Goal: Task Accomplishment & Management: Manage account settings

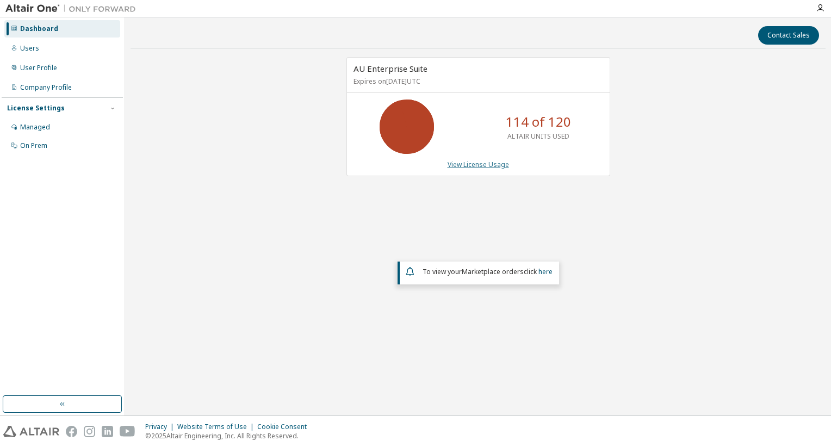
click at [489, 164] on link "View License Usage" at bounding box center [478, 164] width 61 height 9
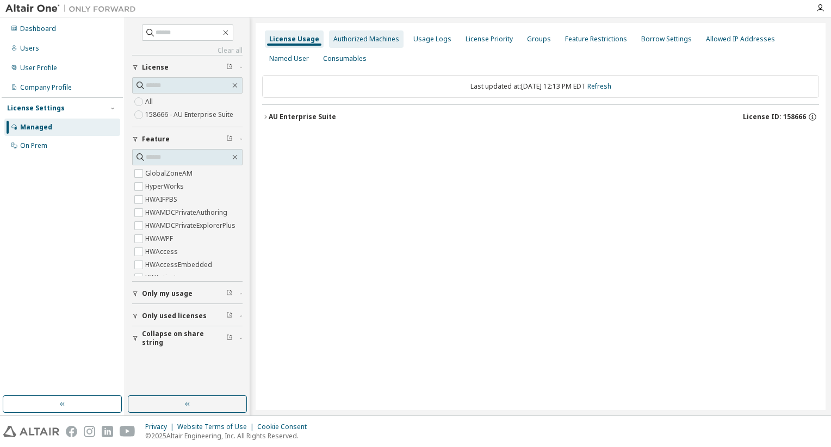
click at [362, 40] on div "Authorized Machines" at bounding box center [367, 39] width 66 height 9
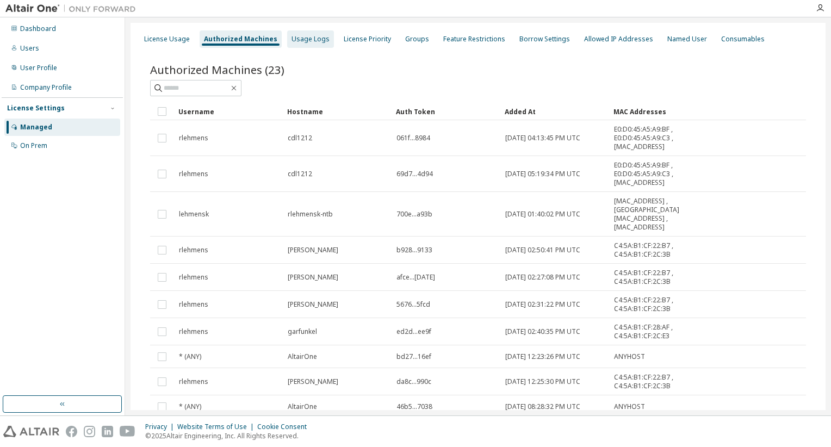
click at [305, 42] on div "Usage Logs" at bounding box center [311, 39] width 38 height 9
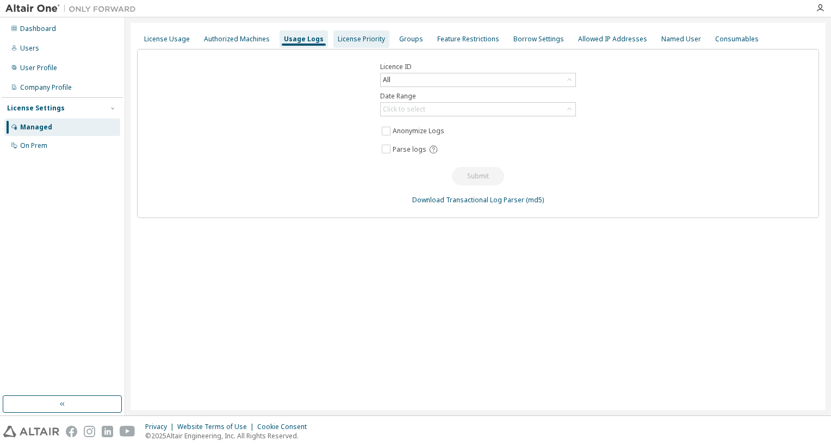
click at [356, 40] on div "License Priority" at bounding box center [361, 39] width 47 height 9
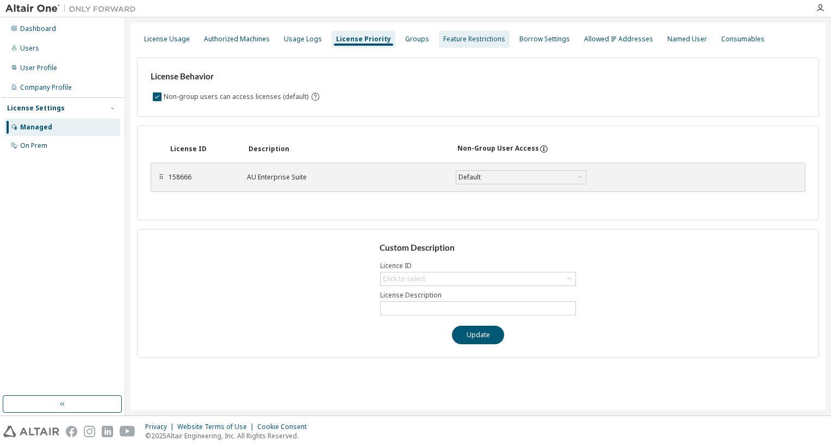
click at [448, 37] on div "Feature Restrictions" at bounding box center [474, 39] width 62 height 9
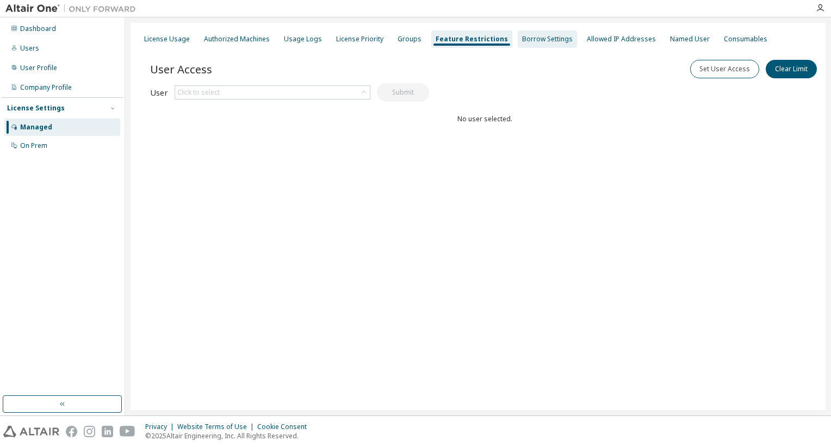
drag, startPoint x: 536, startPoint y: 40, endPoint x: 548, endPoint y: 41, distance: 12.0
click at [537, 41] on div "Borrow Settings" at bounding box center [547, 39] width 51 height 9
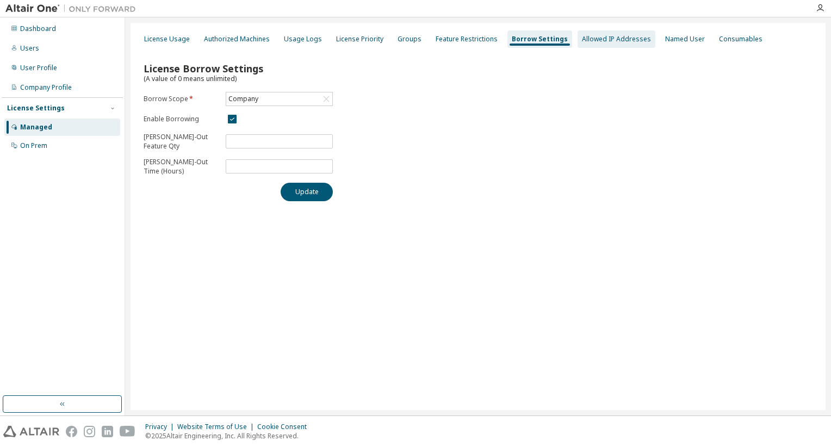
click at [601, 43] on div "Allowed IP Addresses" at bounding box center [616, 39] width 69 height 9
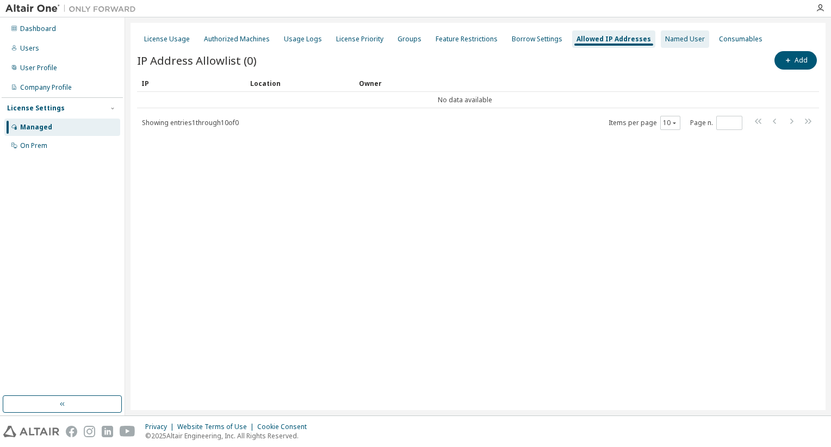
click at [665, 39] on div "Named User" at bounding box center [685, 39] width 40 height 9
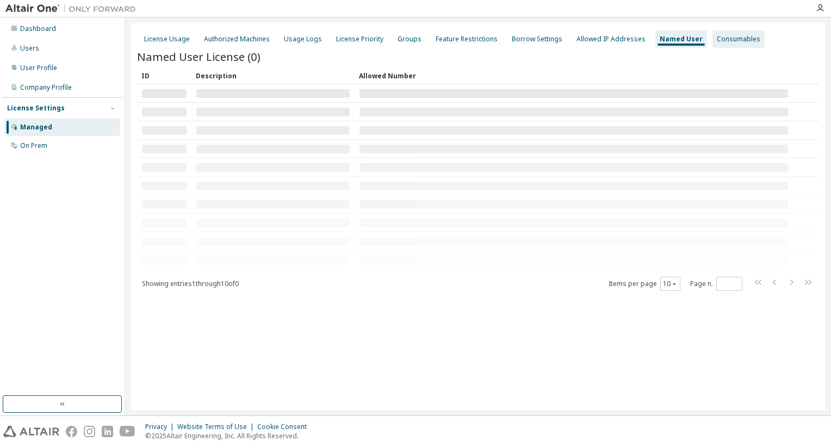
click at [717, 42] on div "Consumables" at bounding box center [739, 39] width 44 height 9
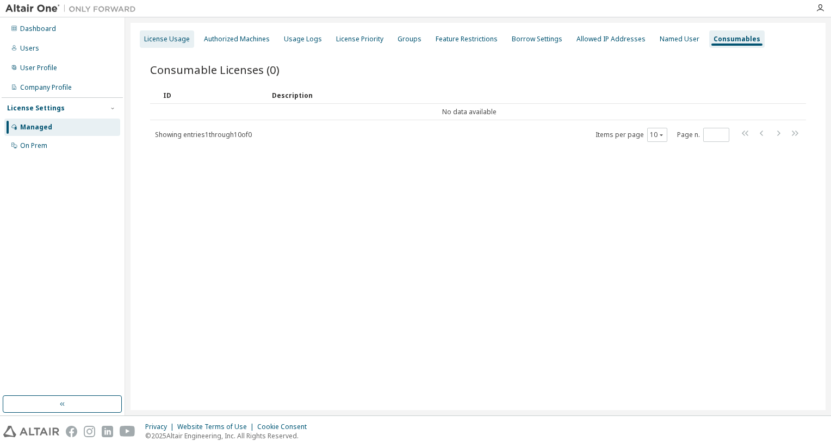
click at [156, 40] on div "License Usage" at bounding box center [167, 39] width 46 height 9
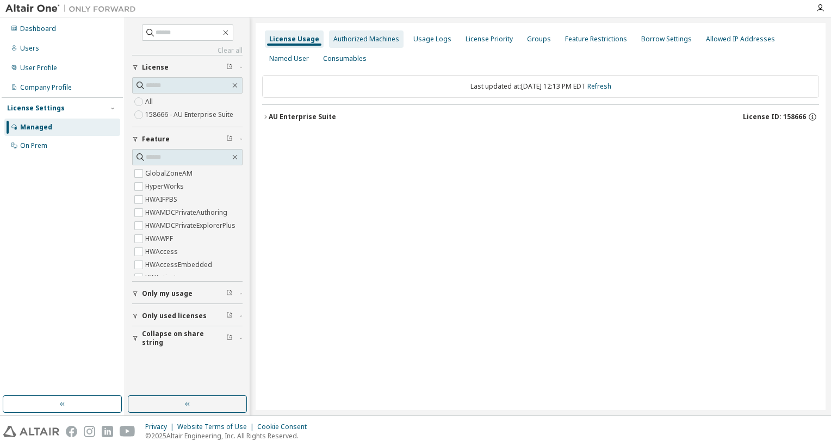
click at [340, 38] on div "Authorized Machines" at bounding box center [367, 39] width 66 height 9
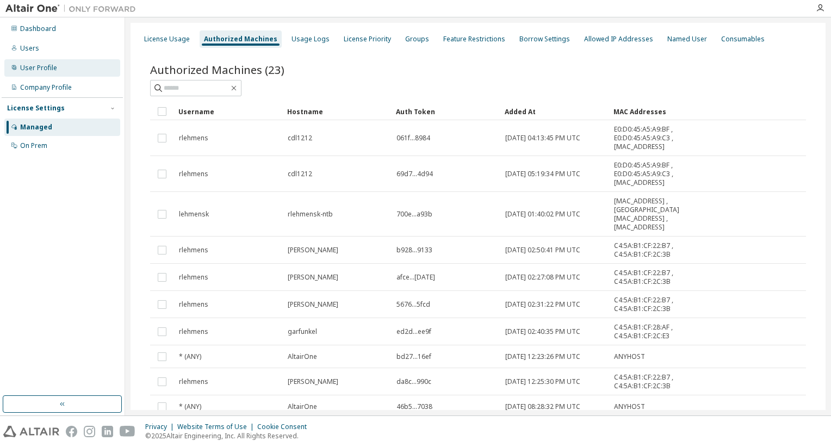
click at [42, 64] on div "User Profile" at bounding box center [38, 68] width 37 height 9
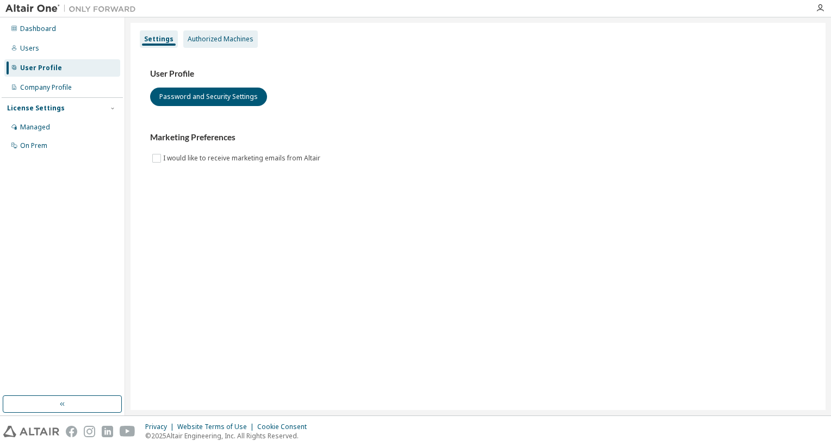
click at [204, 36] on div "Authorized Machines" at bounding box center [221, 39] width 66 height 9
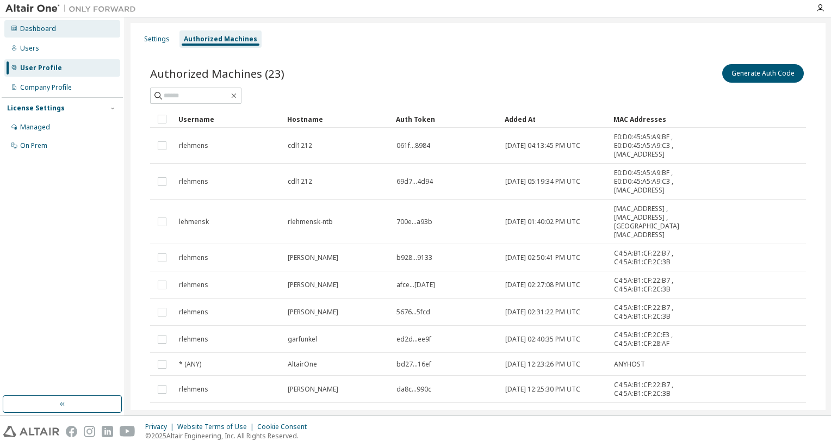
click at [39, 29] on div "Dashboard" at bounding box center [38, 28] width 36 height 9
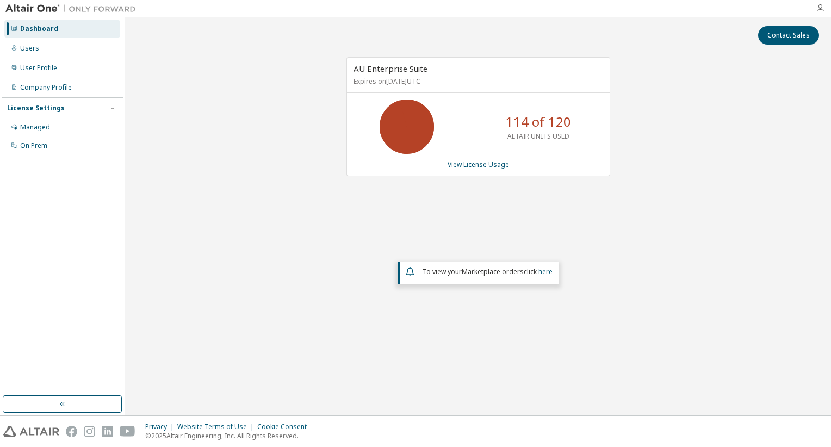
click at [824, 4] on icon "button" at bounding box center [820, 8] width 9 height 9
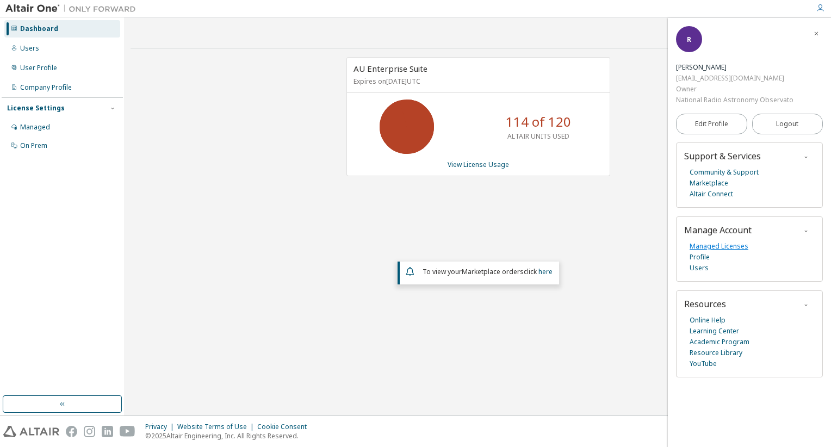
click at [700, 244] on link "Managed Licenses" at bounding box center [719, 246] width 59 height 11
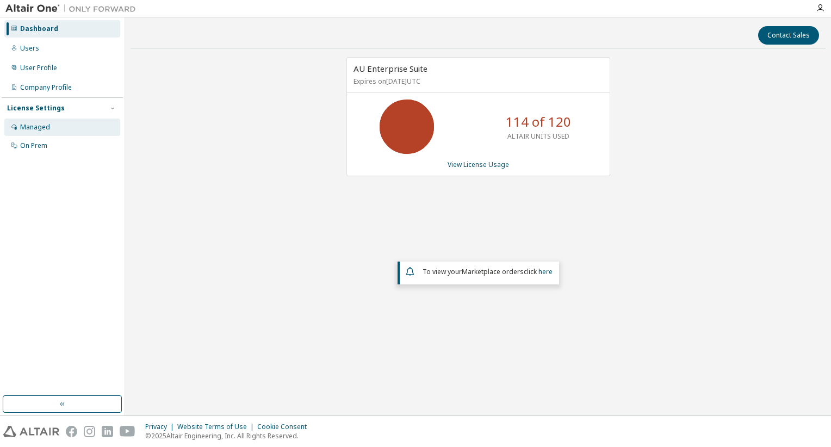
click at [23, 126] on div "Managed" at bounding box center [35, 127] width 30 height 9
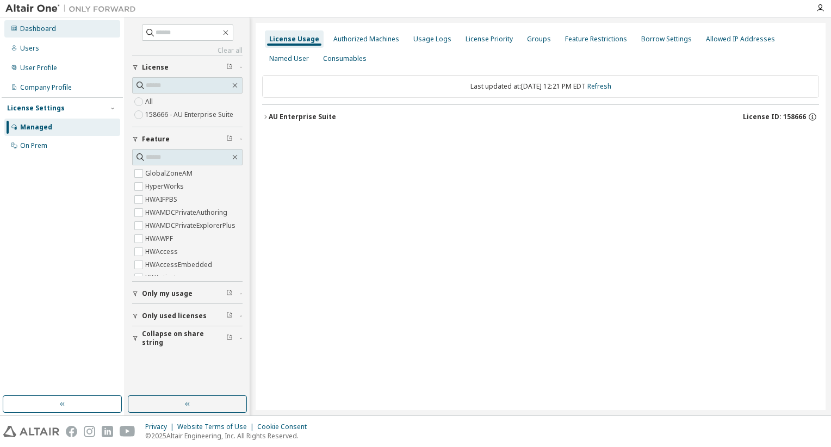
click at [34, 28] on div "Dashboard" at bounding box center [38, 28] width 36 height 9
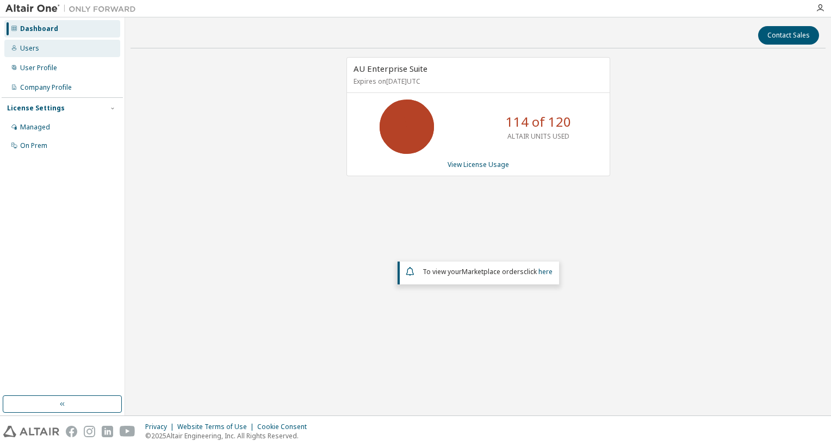
drag, startPoint x: 32, startPoint y: 44, endPoint x: 38, endPoint y: 54, distance: 12.2
click at [34, 47] on div "Users" at bounding box center [29, 48] width 19 height 9
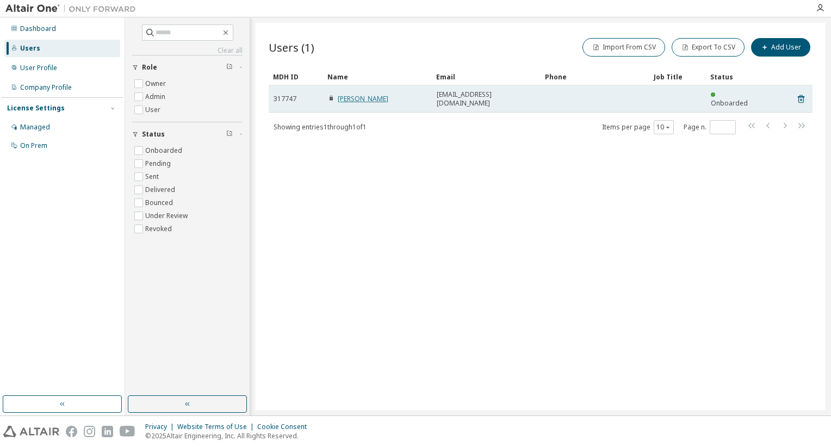
click at [360, 96] on link "Robert Lehmensiek" at bounding box center [363, 98] width 51 height 9
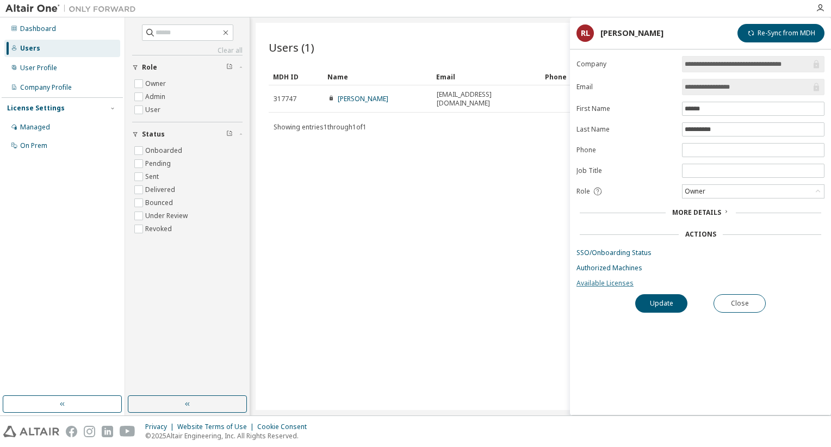
click at [599, 280] on link "Available Licenses" at bounding box center [701, 283] width 248 height 9
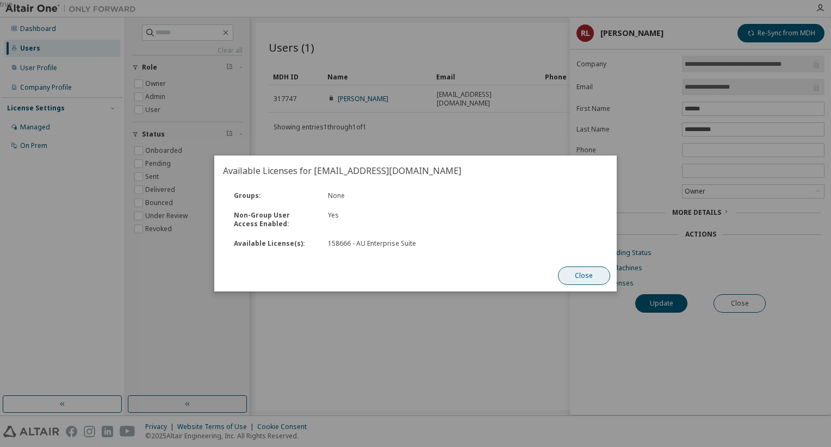
click at [583, 276] on button "Close" at bounding box center [584, 276] width 52 height 19
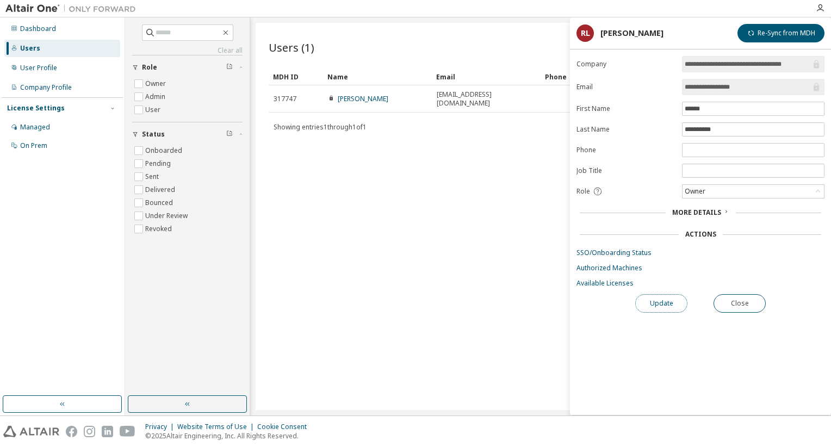
click at [654, 300] on button "Update" at bounding box center [662, 303] width 52 height 19
click at [700, 210] on span "More Details" at bounding box center [697, 212] width 49 height 9
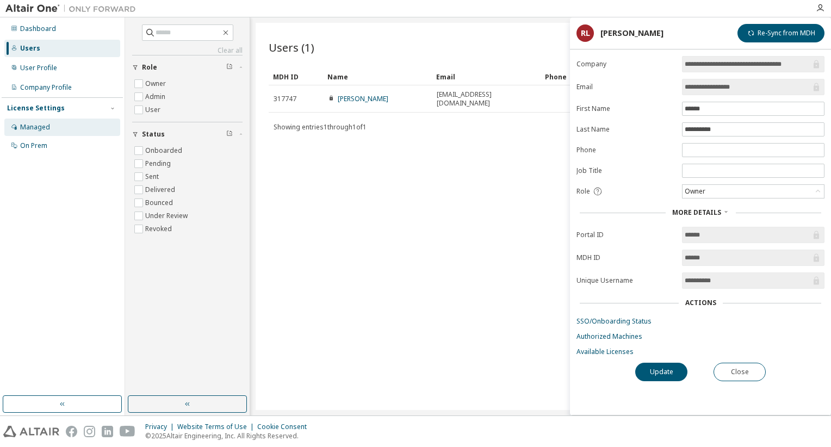
click at [34, 128] on div "Managed" at bounding box center [35, 127] width 30 height 9
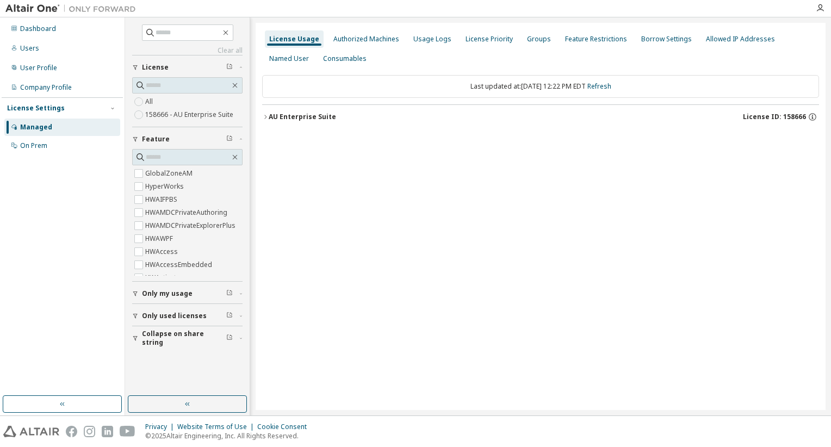
click at [267, 115] on icon "button" at bounding box center [265, 117] width 7 height 7
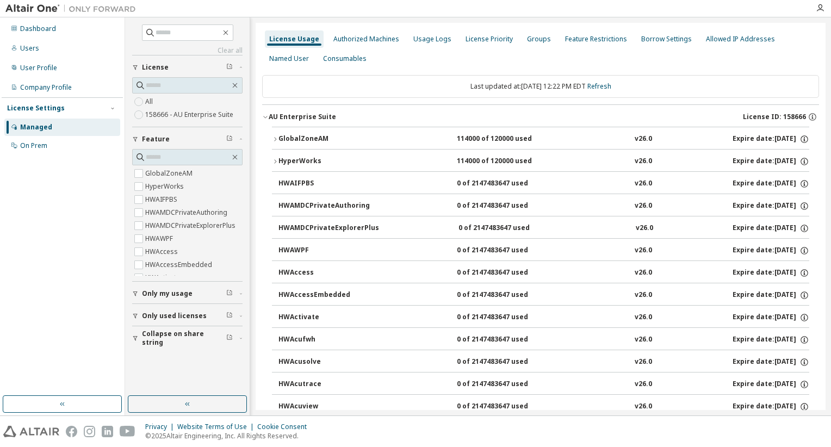
click at [45, 126] on div "Managed" at bounding box center [36, 127] width 32 height 9
click at [173, 317] on span "Only used licenses" at bounding box center [174, 316] width 65 height 9
click at [170, 297] on button "Only my usage" at bounding box center [187, 294] width 110 height 24
click at [151, 102] on label "All" at bounding box center [150, 101] width 10 height 13
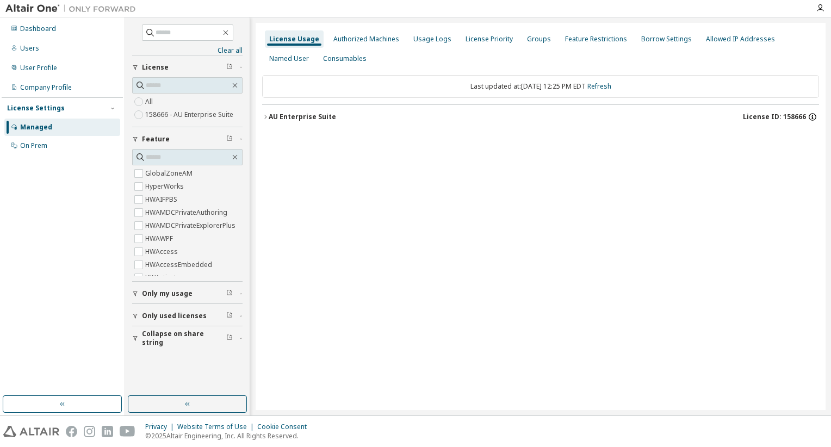
click at [812, 116] on icon "button" at bounding box center [813, 117] width 2 height 3
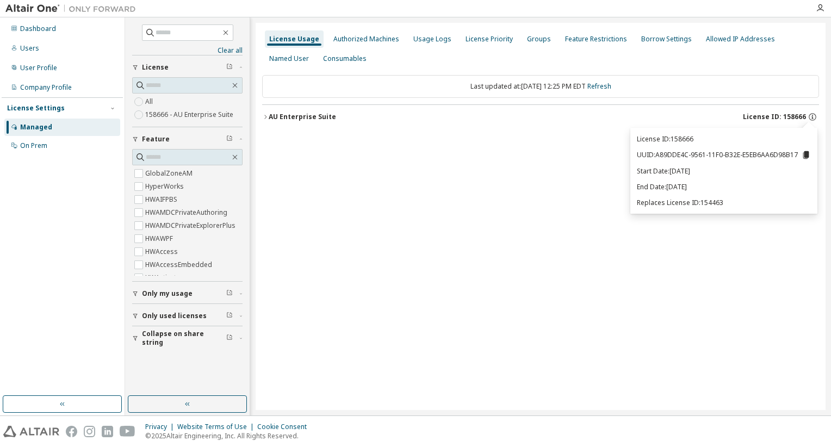
drag, startPoint x: 563, startPoint y: 216, endPoint x: 532, endPoint y: 214, distance: 30.5
click at [563, 216] on div "License Usage Authorized Machines Usage Logs License Priority Groups Feature Re…" at bounding box center [541, 216] width 570 height 387
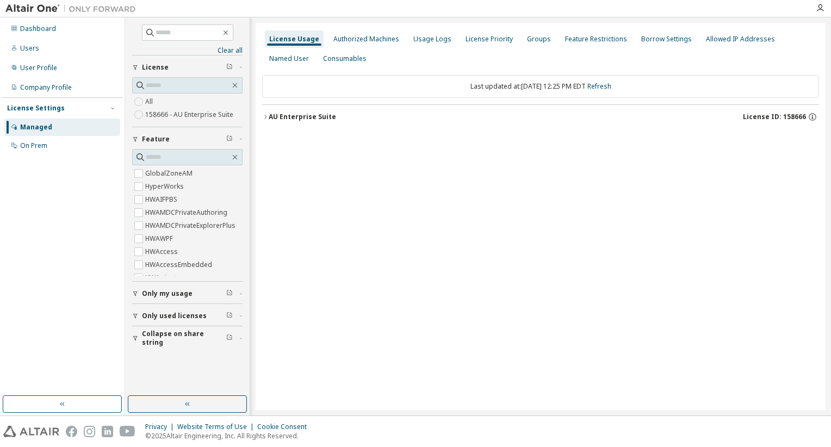
click at [27, 11] on img at bounding box center [73, 8] width 136 height 11
click at [25, 30] on div "Dashboard" at bounding box center [38, 28] width 36 height 9
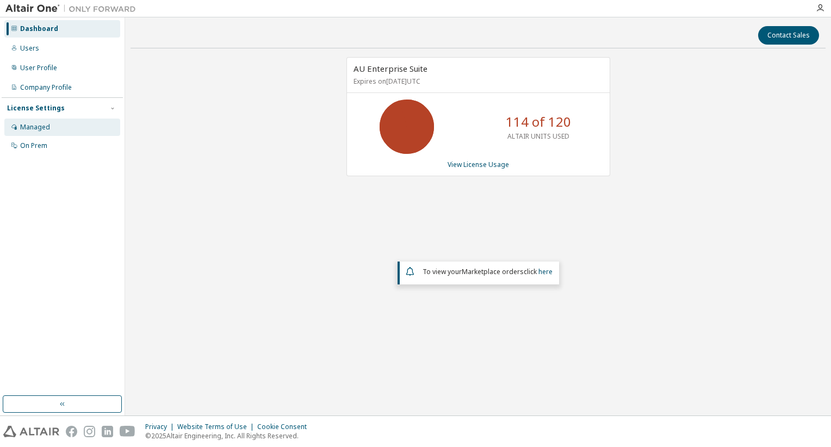
click at [40, 126] on div "Managed" at bounding box center [35, 127] width 30 height 9
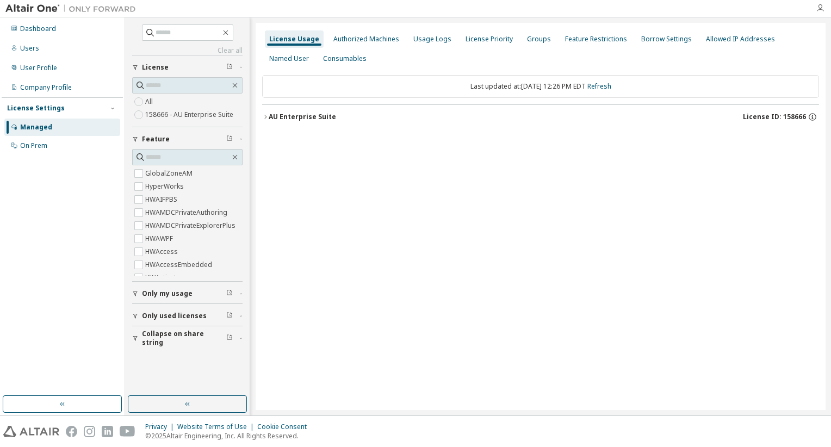
click at [821, 8] on icon "button" at bounding box center [820, 8] width 9 height 9
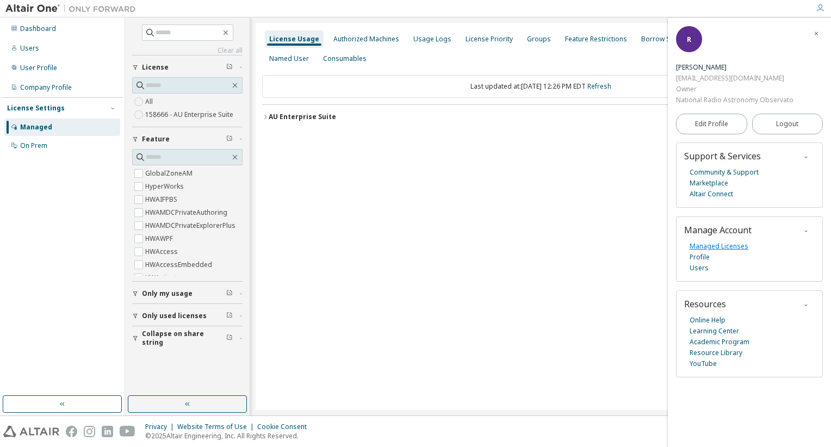
click at [704, 246] on link "Managed Licenses" at bounding box center [719, 246] width 59 height 11
